Goal: Use online tool/utility: Utilize a website feature to perform a specific function

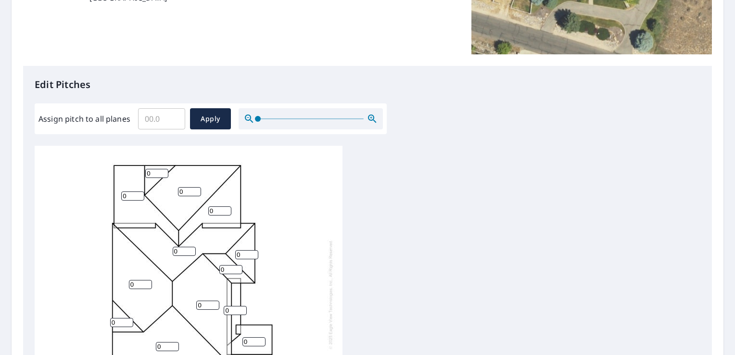
scroll to position [10, 0]
click at [146, 122] on input "Assign pitch to all planes" at bounding box center [161, 118] width 47 height 27
type input "7"
click at [212, 122] on span "Apply" at bounding box center [211, 119] width 26 height 12
type input "7"
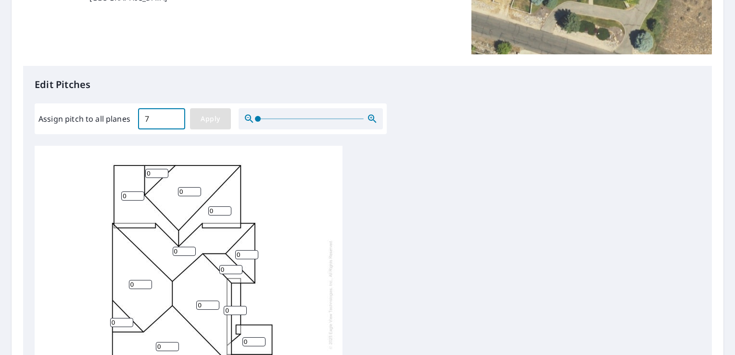
type input "7"
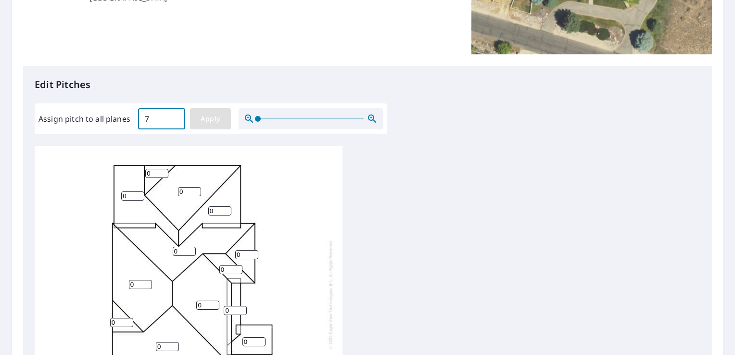
type input "7"
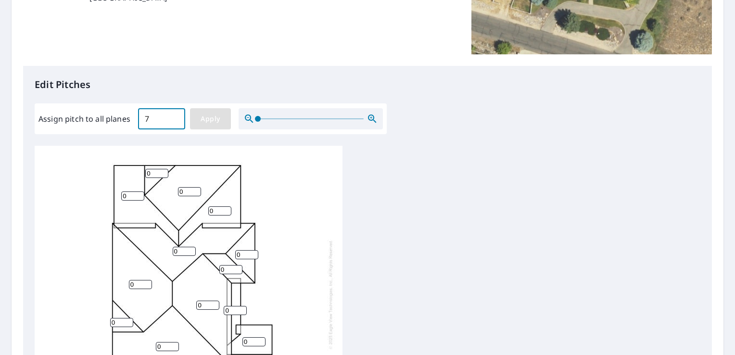
type input "7"
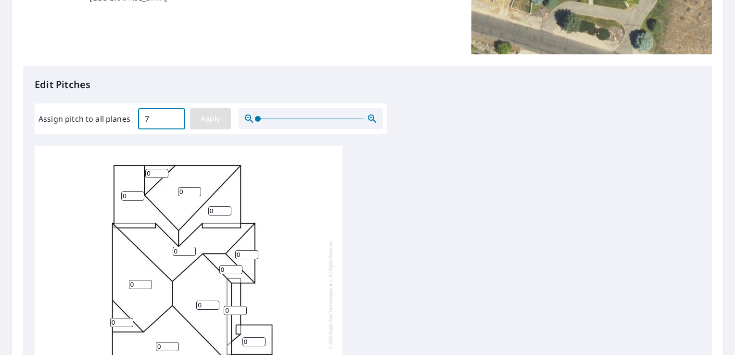
type input "7"
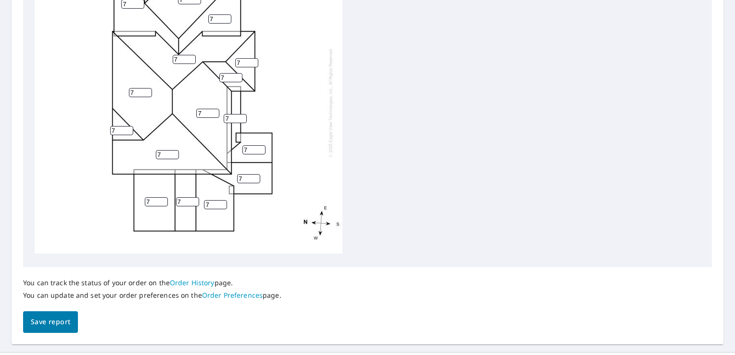
scroll to position [0, 0]
click at [246, 179] on input "7" at bounding box center [248, 180] width 23 height 9
type input "5"
type input "8"
click at [258, 148] on input "8" at bounding box center [254, 151] width 23 height 9
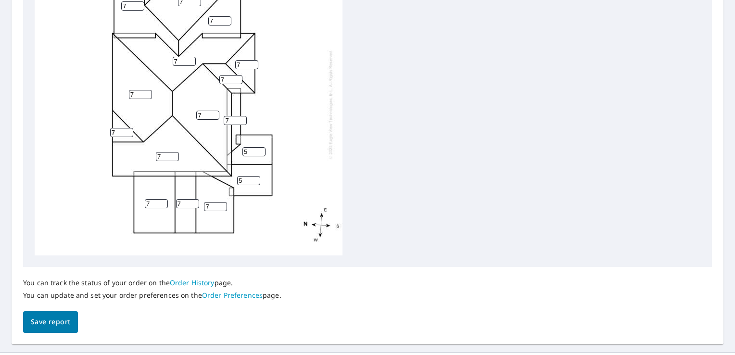
type input "5"
click at [235, 118] on input "7" at bounding box center [235, 120] width 23 height 9
type input "5"
click at [214, 206] on input "7" at bounding box center [215, 206] width 23 height 9
type input "5"
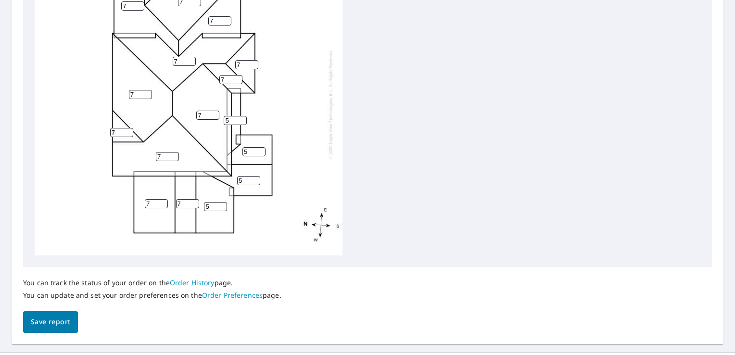
click at [52, 322] on span "Save report" at bounding box center [50, 322] width 39 height 12
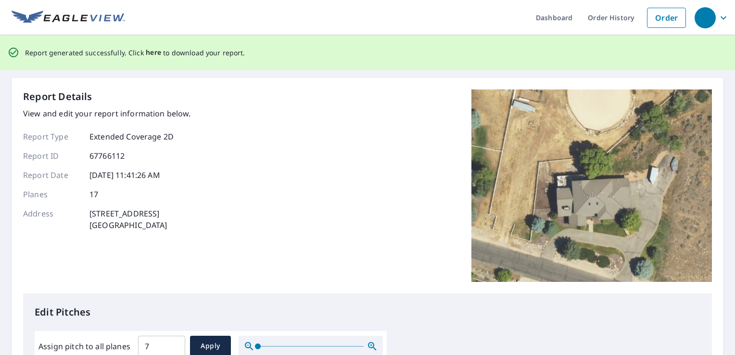
click at [152, 53] on span "here" at bounding box center [154, 53] width 16 height 12
